Goal: Navigation & Orientation: Find specific page/section

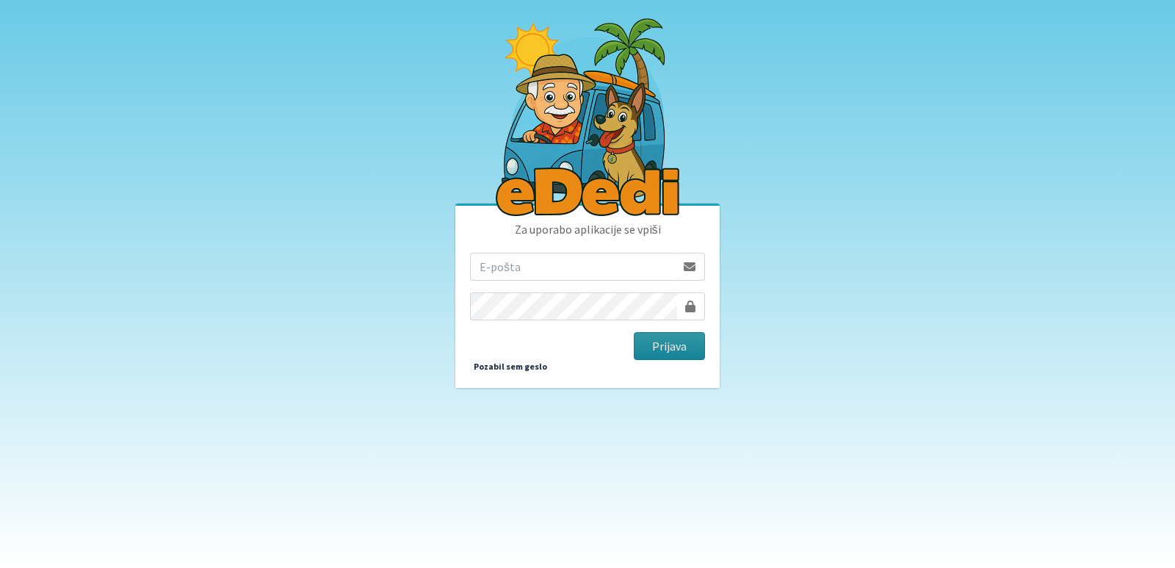
type input "[EMAIL_ADDRESS][PERSON_NAME][DOMAIN_NAME]"
click at [650, 342] on button "Prijava" at bounding box center [669, 346] width 71 height 28
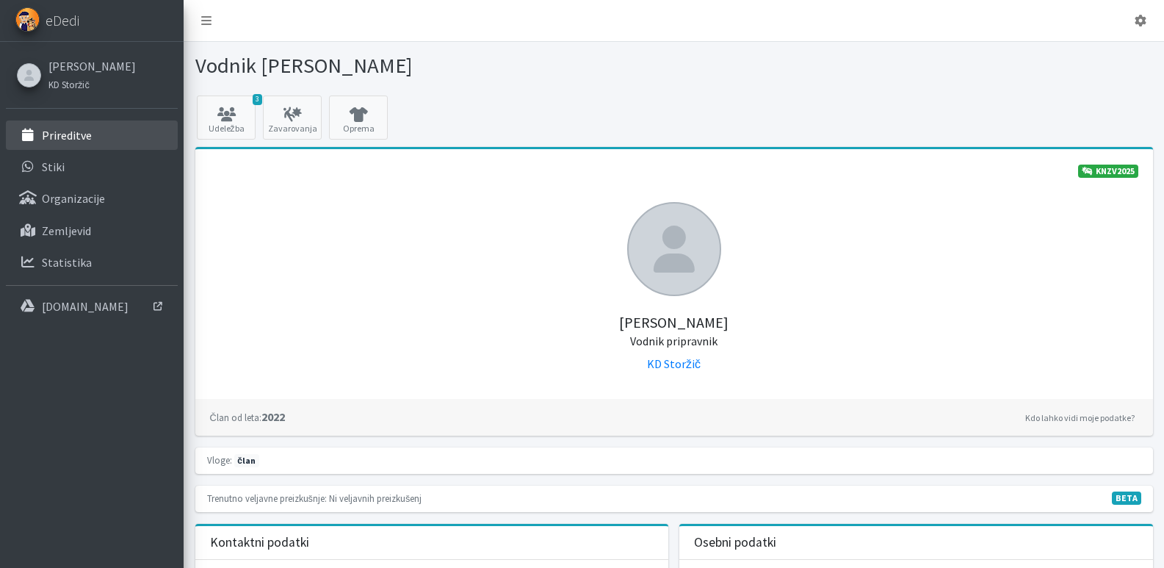
click at [56, 131] on p "Prireditve" at bounding box center [67, 135] width 50 height 15
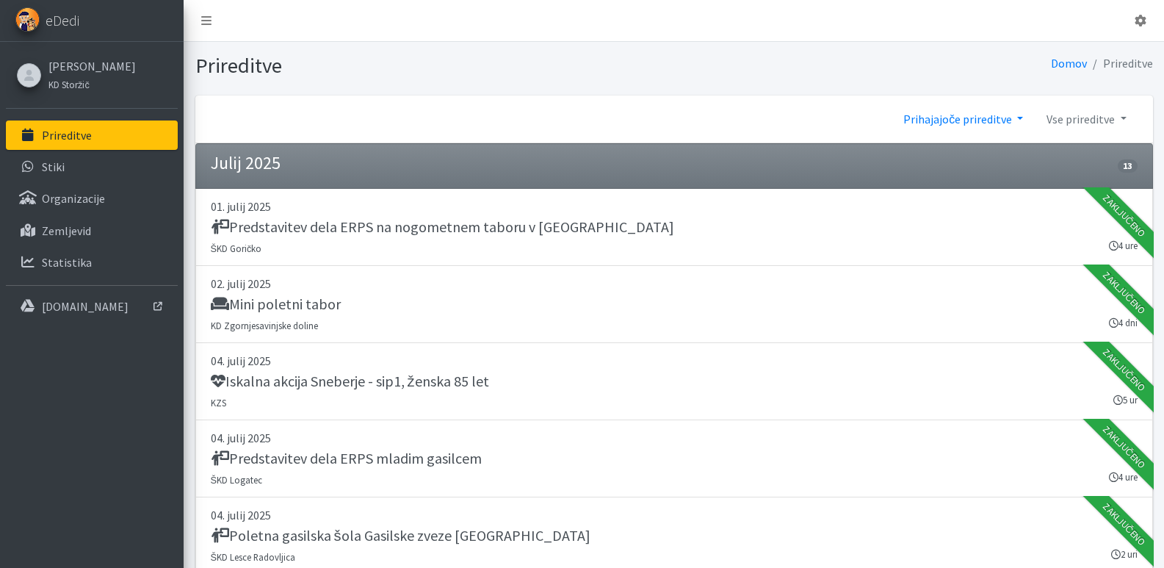
click at [1020, 115] on link "Prihajajoče prireditve" at bounding box center [962, 118] width 143 height 29
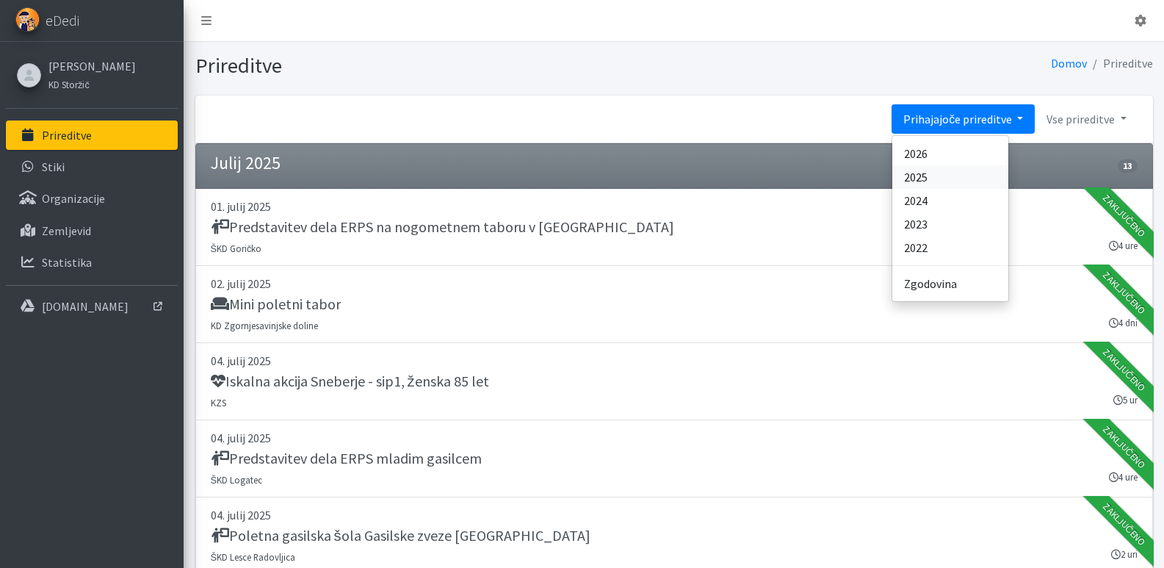
click at [916, 175] on link "2025" at bounding box center [950, 176] width 116 height 23
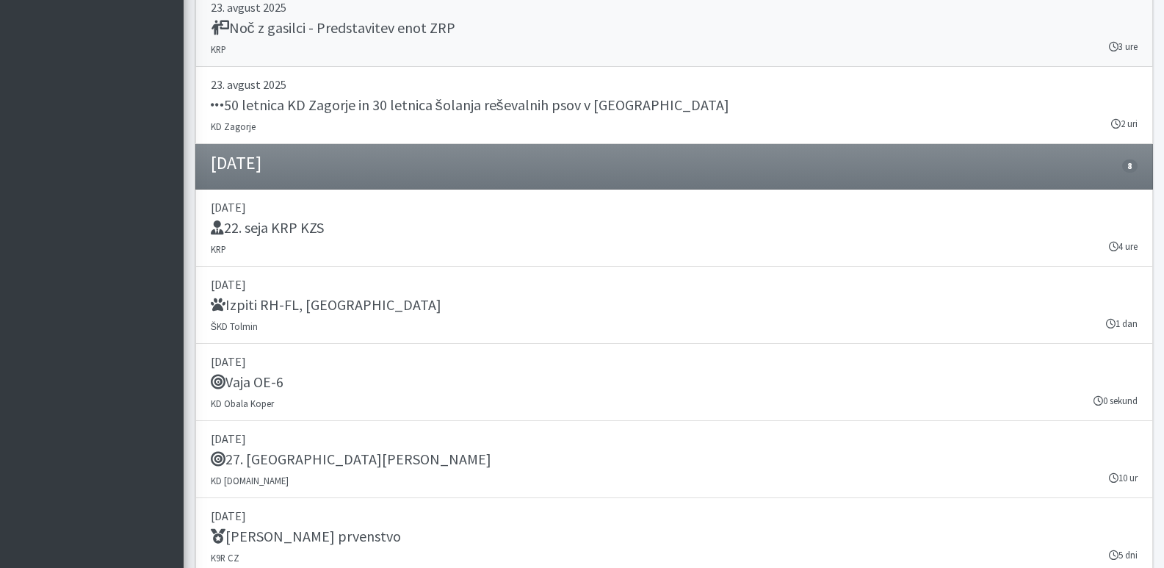
scroll to position [15878, 0]
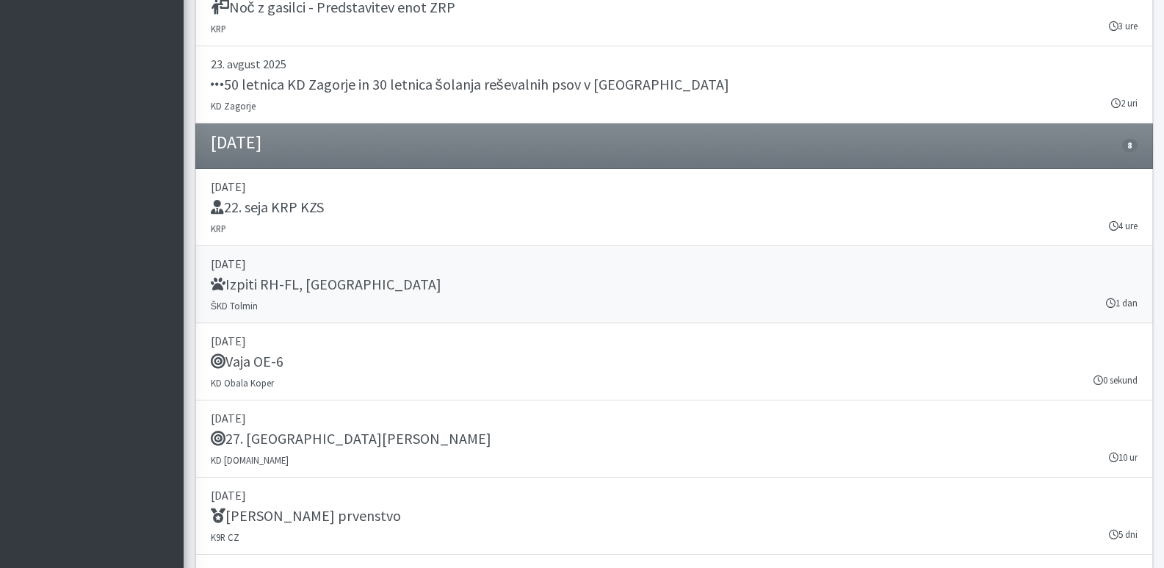
click at [242, 287] on h5 "Izpiti RH-FL, MT" at bounding box center [326, 284] width 231 height 18
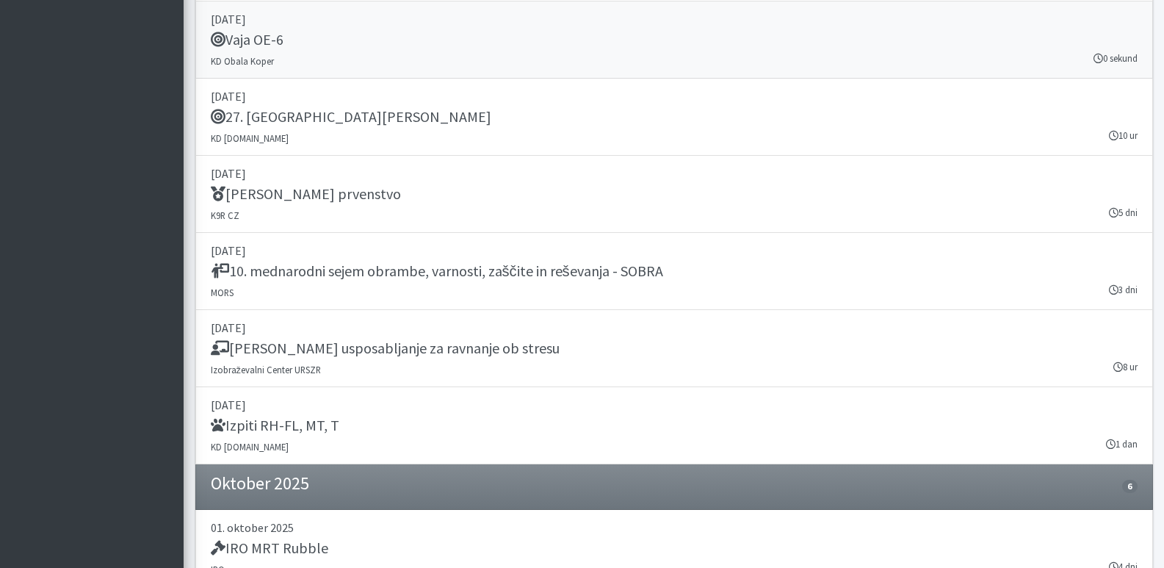
scroll to position [16245, 0]
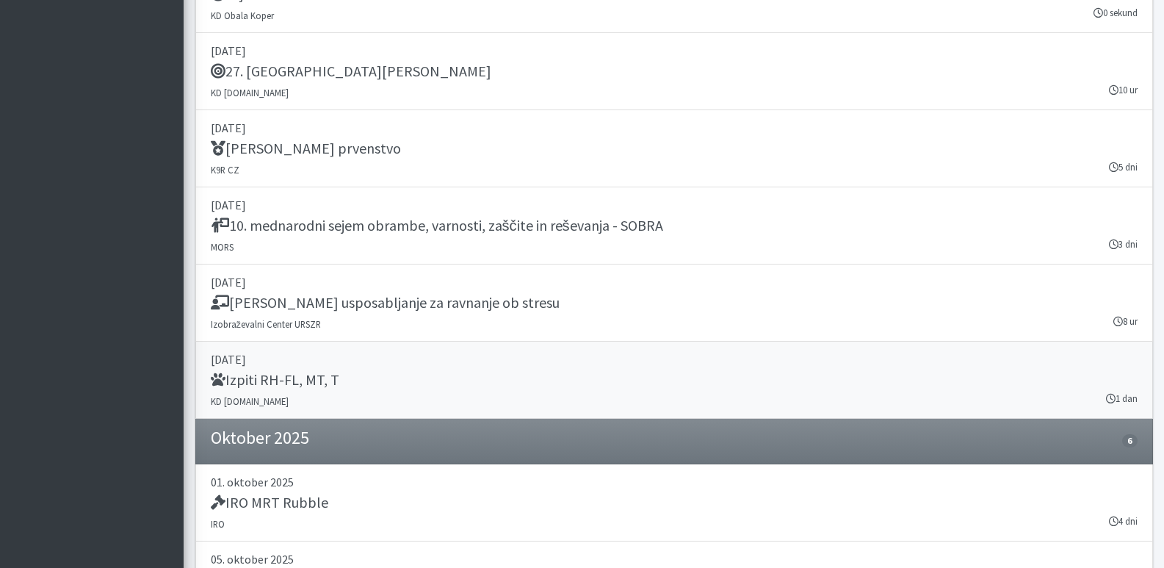
click at [278, 373] on h5 "Izpiti RH-FL, MT, T" at bounding box center [275, 380] width 128 height 18
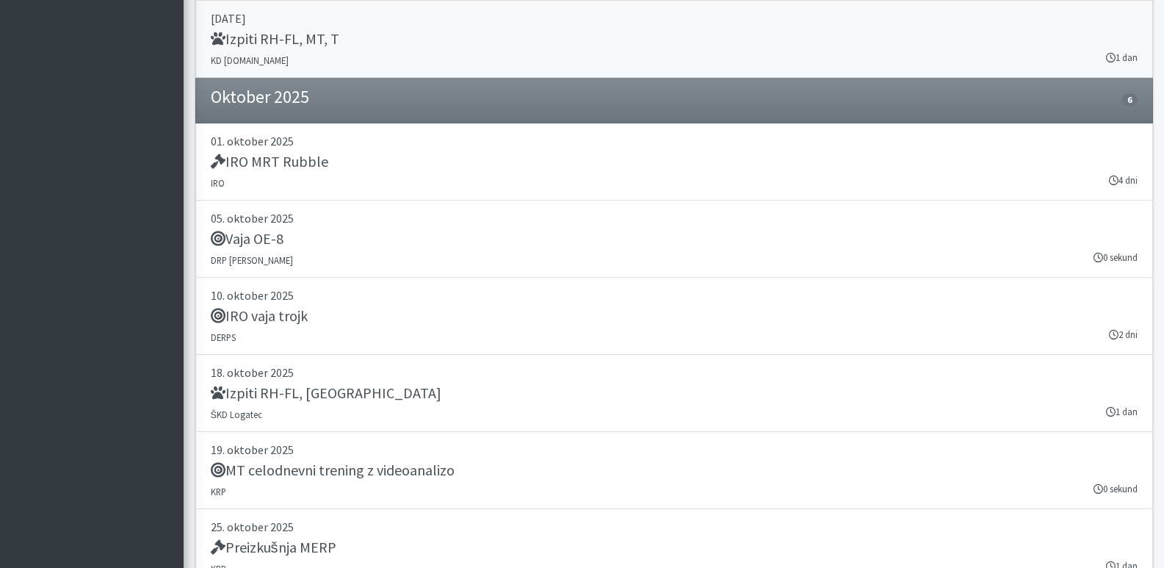
scroll to position [16612, 0]
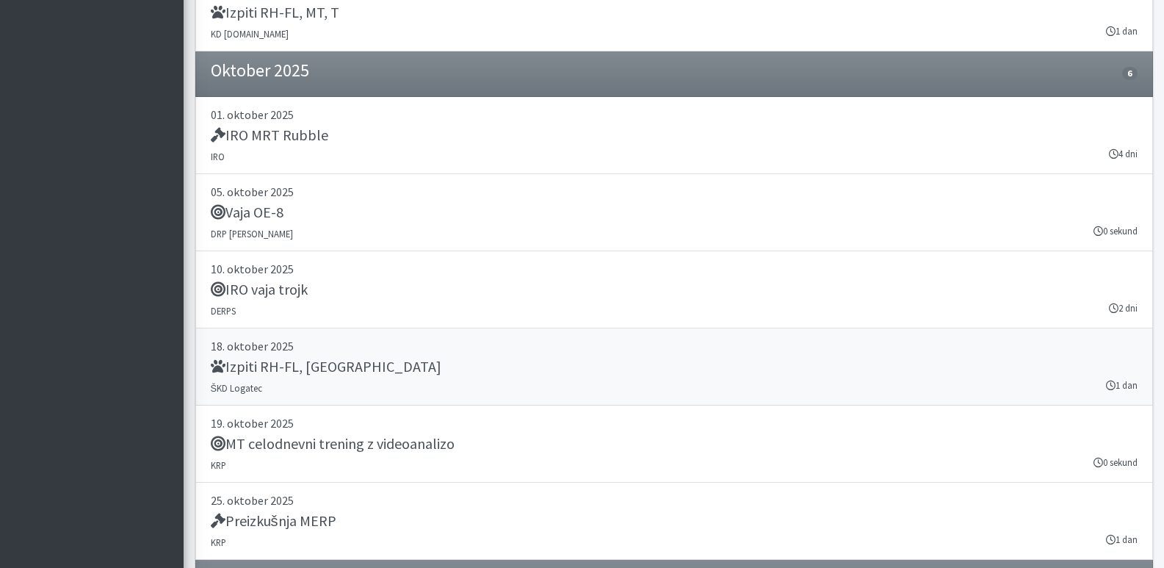
click at [223, 383] on small "ŠKD Logatec" at bounding box center [237, 388] width 52 height 12
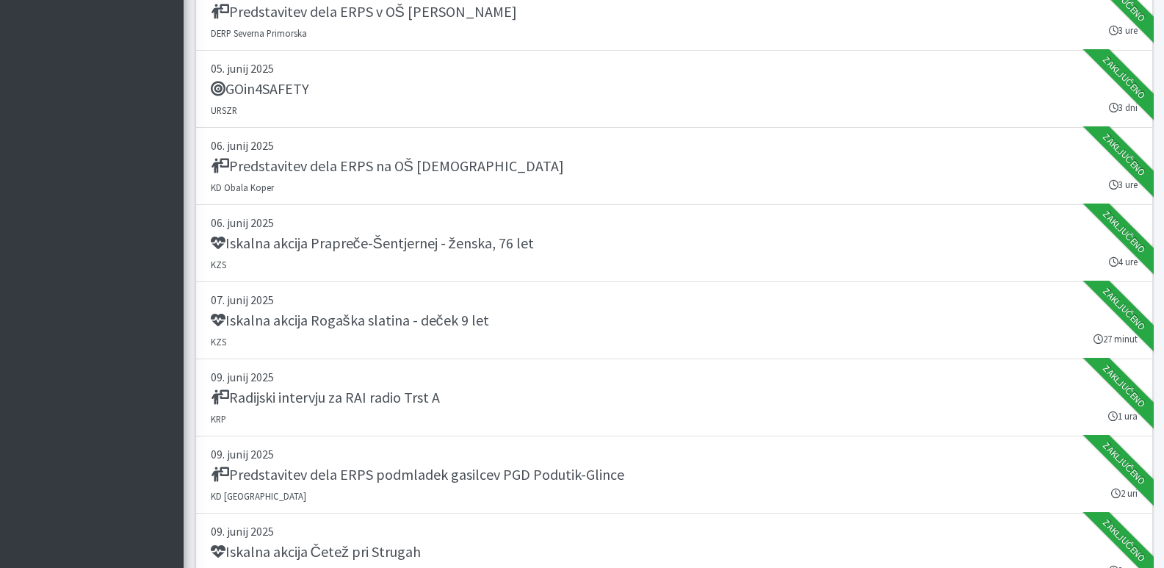
scroll to position [0, 0]
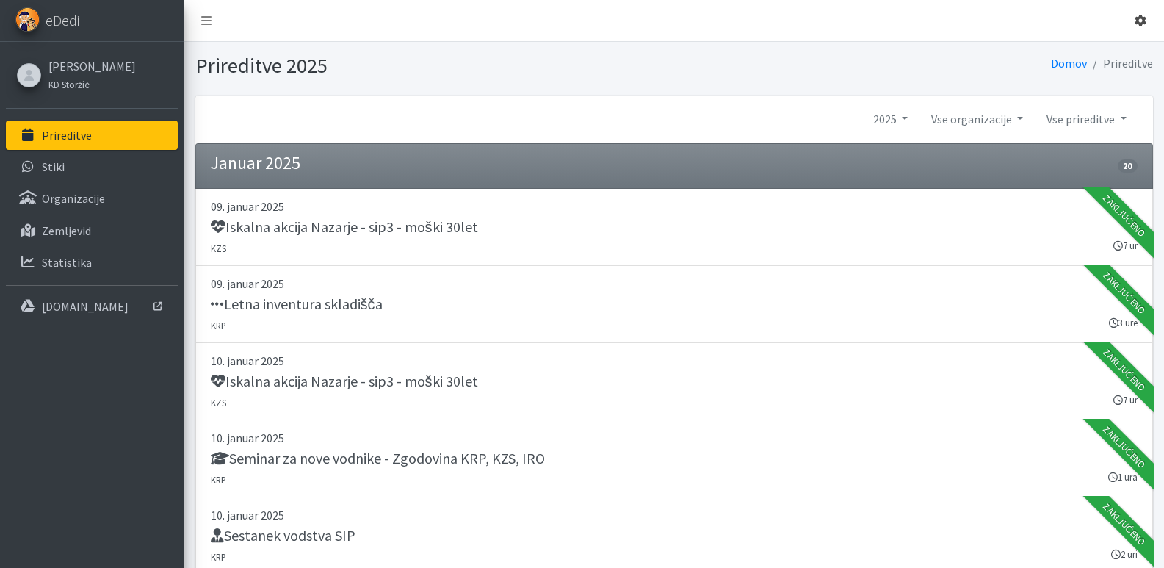
click at [1140, 24] on icon at bounding box center [1140, 21] width 12 height 12
click at [1089, 51] on link "Odjavi se" at bounding box center [1099, 54] width 116 height 23
